Goal: Transaction & Acquisition: Register for event/course

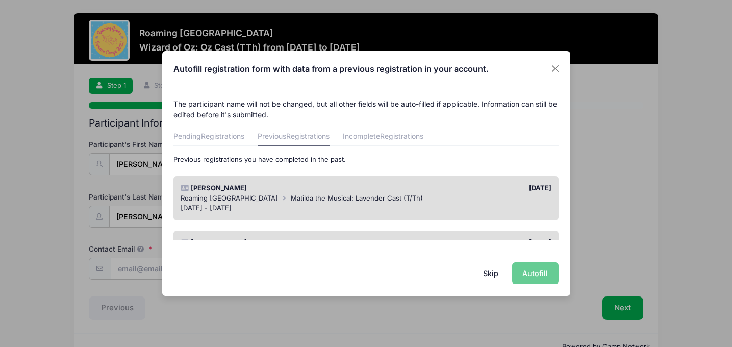
click at [412, 205] on div "[DATE] - [DATE]" at bounding box center [366, 208] width 371 height 10
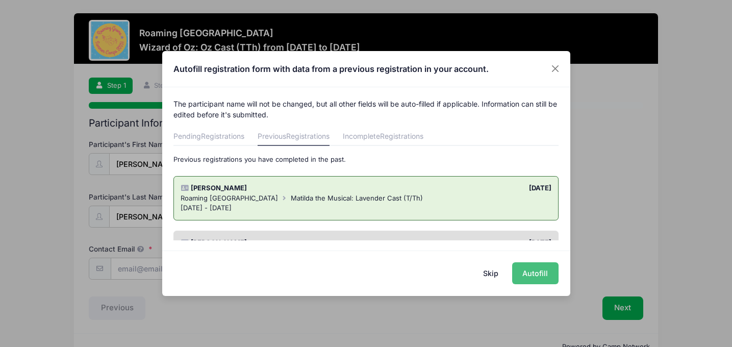
click at [532, 272] on button "Autofill" at bounding box center [535, 273] width 46 height 22
type input "[EMAIL_ADDRESS][DOMAIN_NAME]"
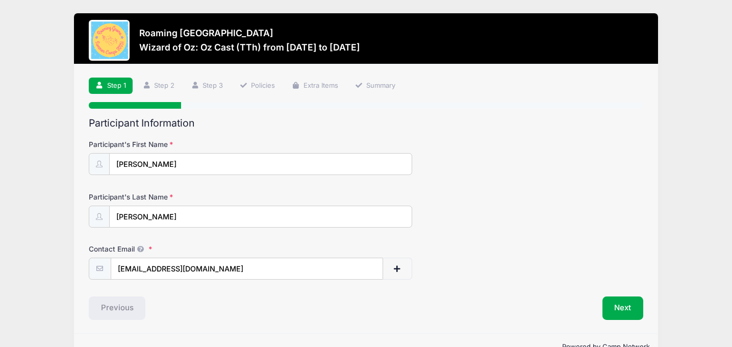
scroll to position [26, 0]
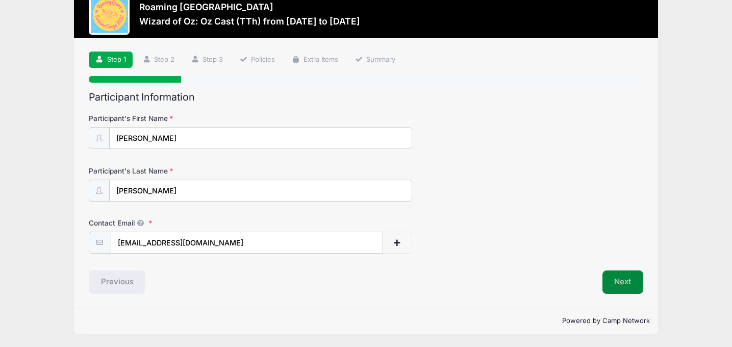
click at [614, 281] on button "Next" at bounding box center [622, 281] width 41 height 23
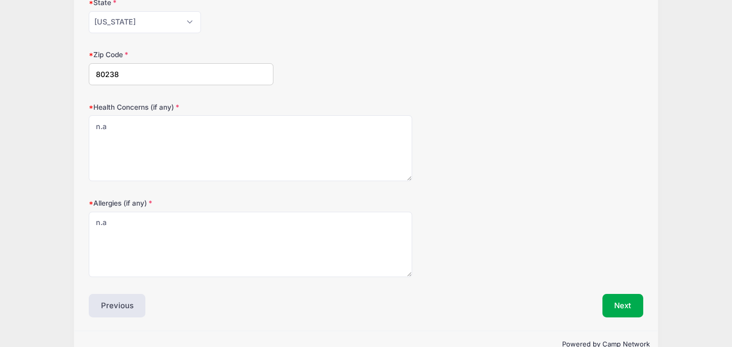
scroll to position [322, 0]
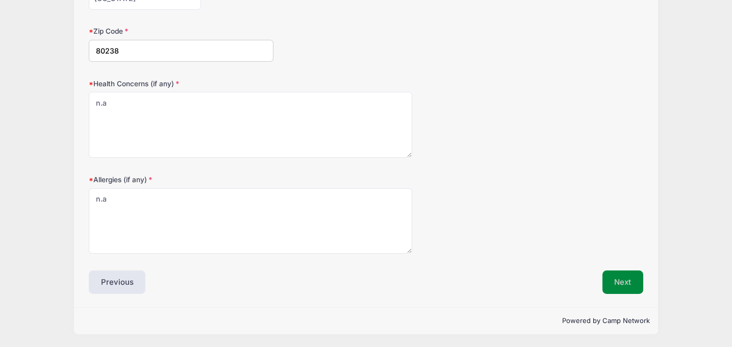
click at [623, 286] on button "Next" at bounding box center [622, 281] width 41 height 23
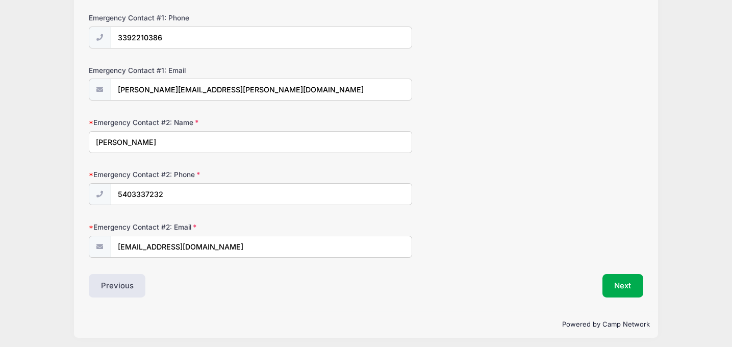
scroll to position [339, 0]
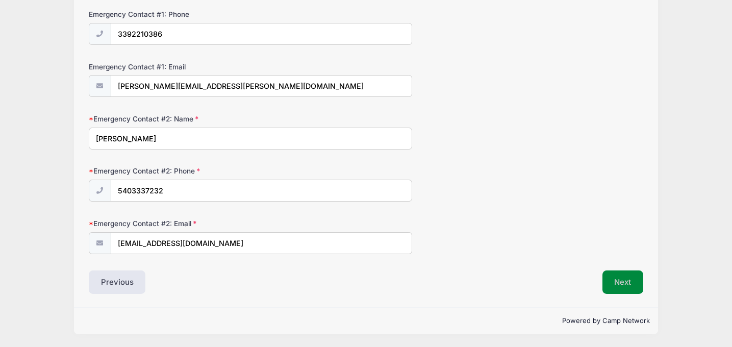
click at [625, 284] on button "Next" at bounding box center [622, 281] width 41 height 23
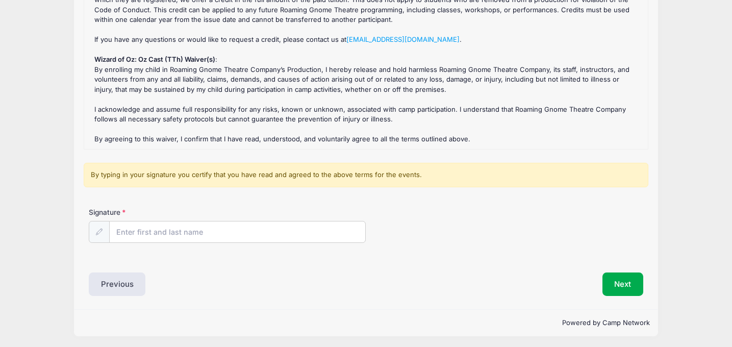
scroll to position [149, 0]
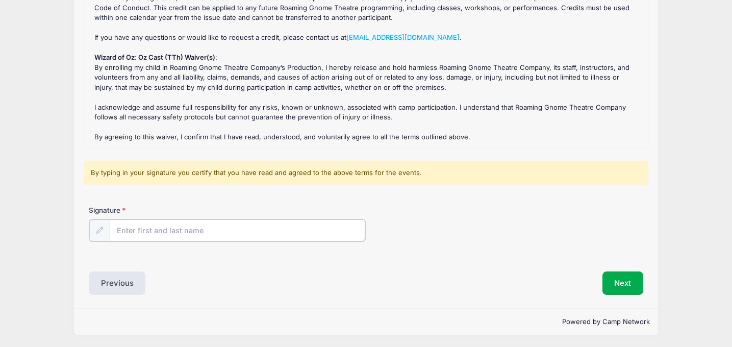
click at [271, 228] on input "Signature" at bounding box center [238, 230] width 256 height 22
type input "[PERSON_NAME]"
click at [619, 285] on button "Next" at bounding box center [622, 281] width 41 height 23
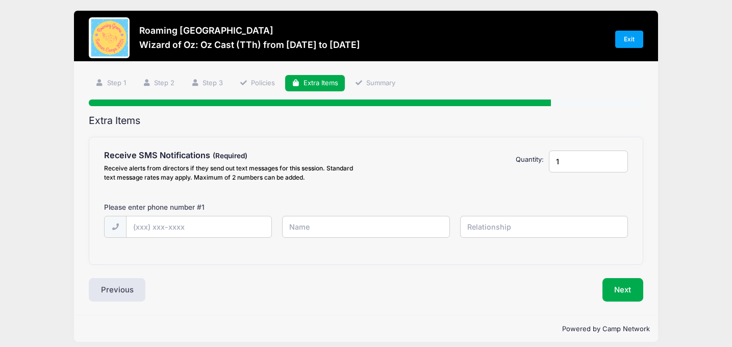
scroll to position [0, 0]
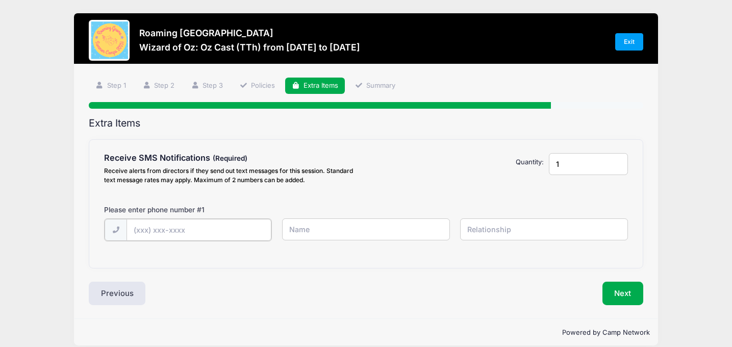
click at [217, 225] on input "text" at bounding box center [198, 230] width 145 height 22
type input "[PHONE_NUMBER]"
click at [358, 231] on input "text" at bounding box center [366, 229] width 168 height 22
type input "[PERSON_NAME]"
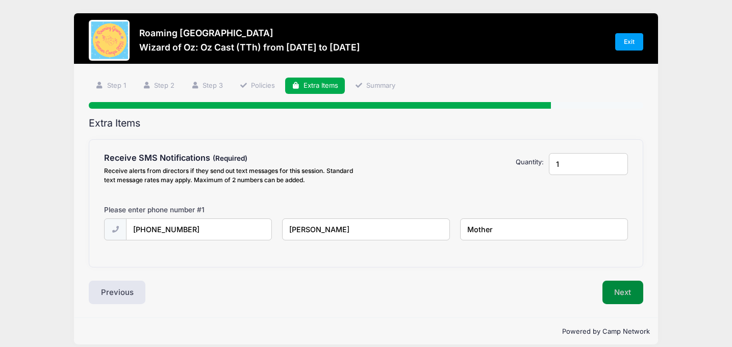
type input "Mother"
click at [617, 291] on button "Next" at bounding box center [622, 291] width 41 height 23
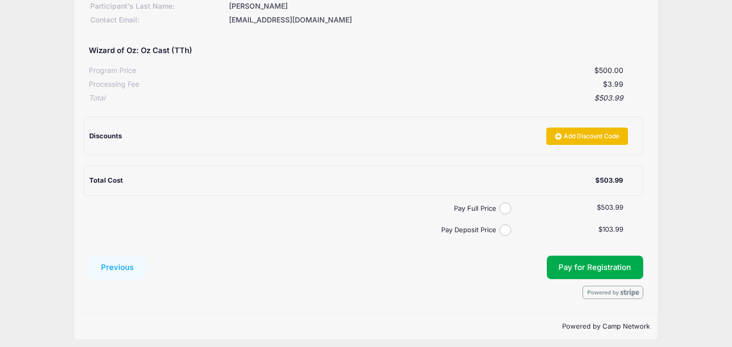
scroll to position [172, 0]
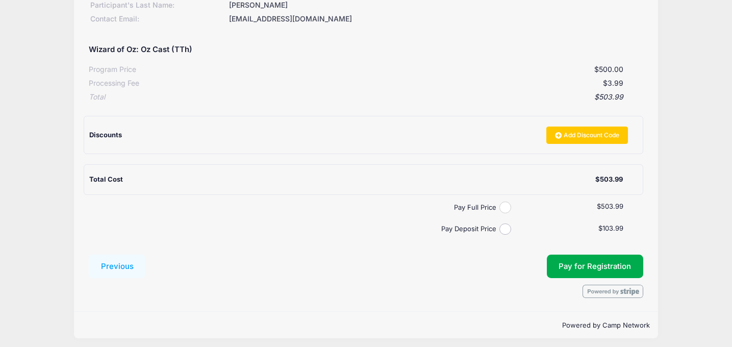
click at [506, 208] on input "Pay Full Price" at bounding box center [505, 207] width 12 height 12
radio input "true"
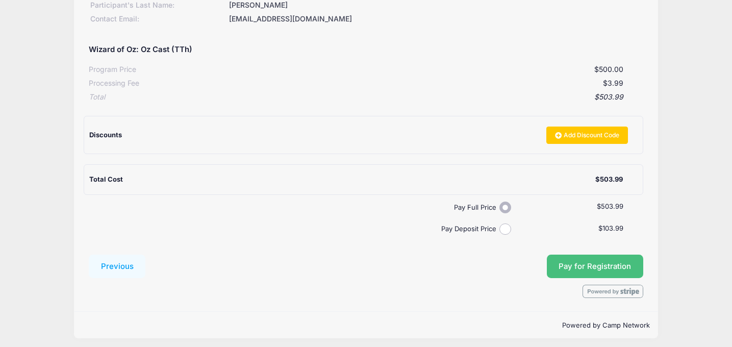
click at [589, 269] on button "Pay for Registration" at bounding box center [595, 265] width 97 height 23
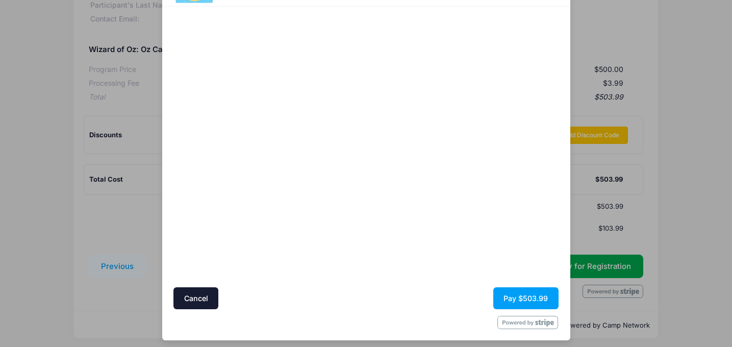
scroll to position [65, 0]
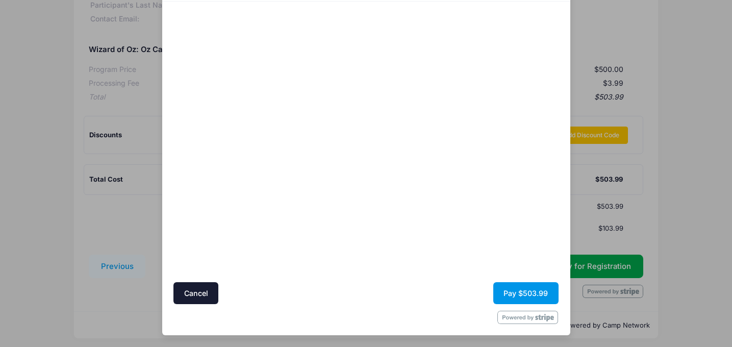
click at [522, 293] on button "Pay $503.99" at bounding box center [525, 293] width 65 height 22
click at [522, 294] on button "Pay $503.99" at bounding box center [525, 293] width 65 height 22
